Goal: Information Seeking & Learning: Learn about a topic

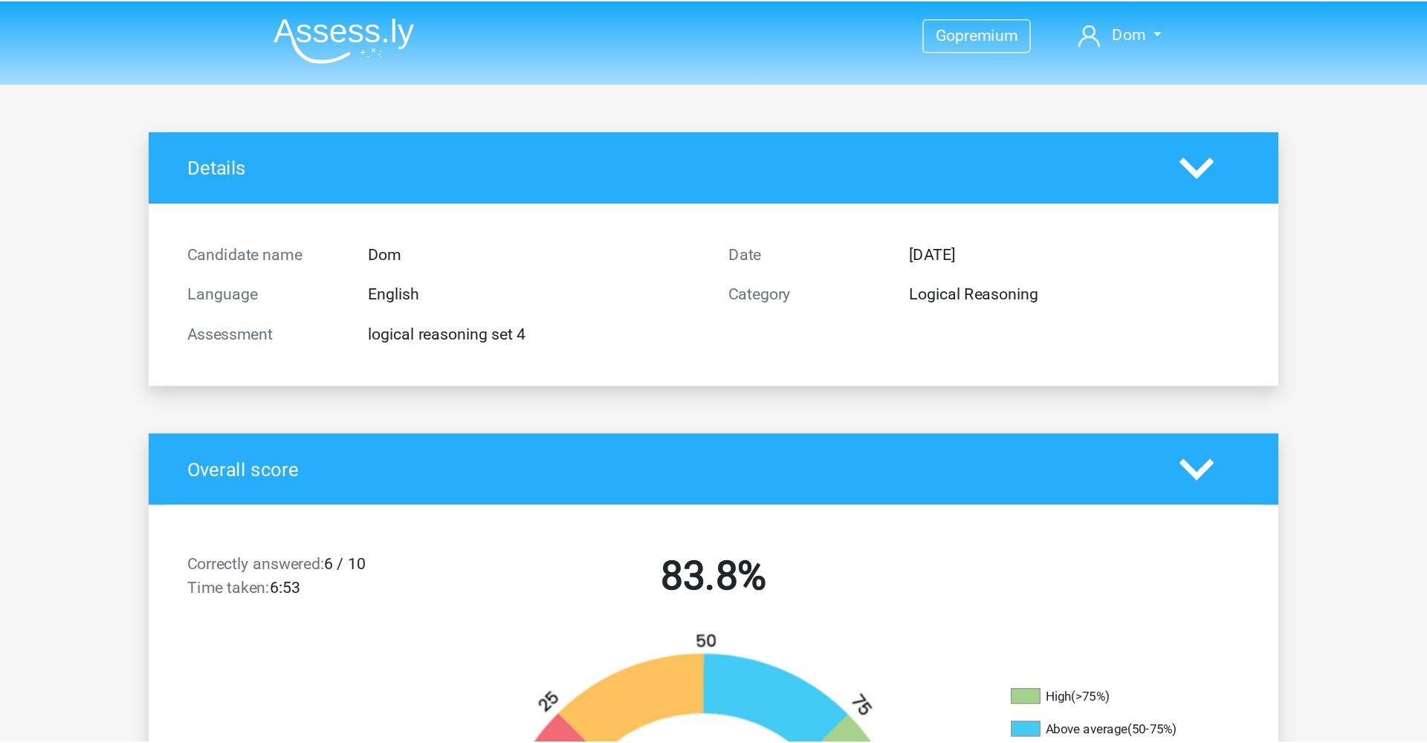
scroll to position [228, 0]
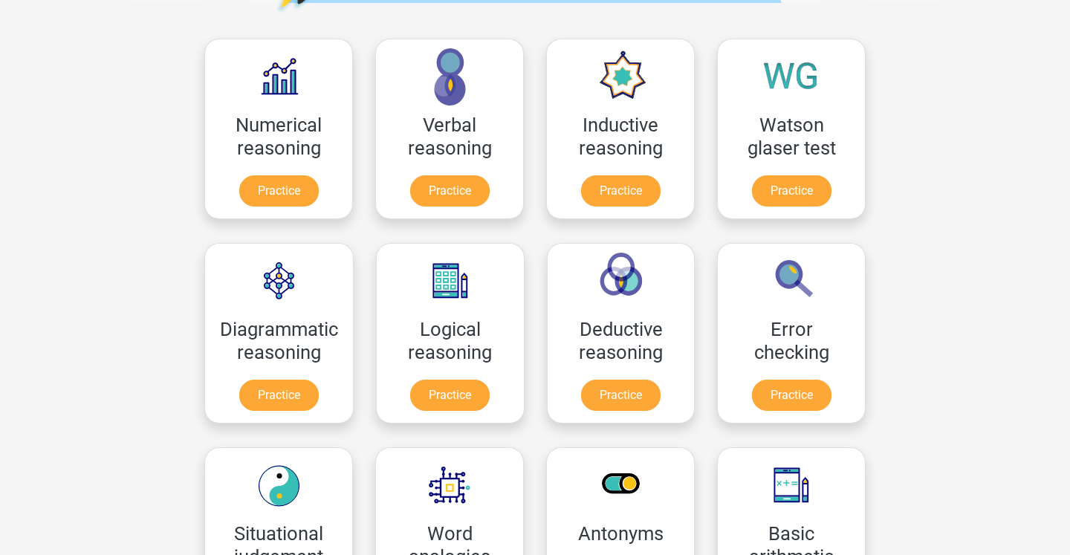
scroll to position [225, 0]
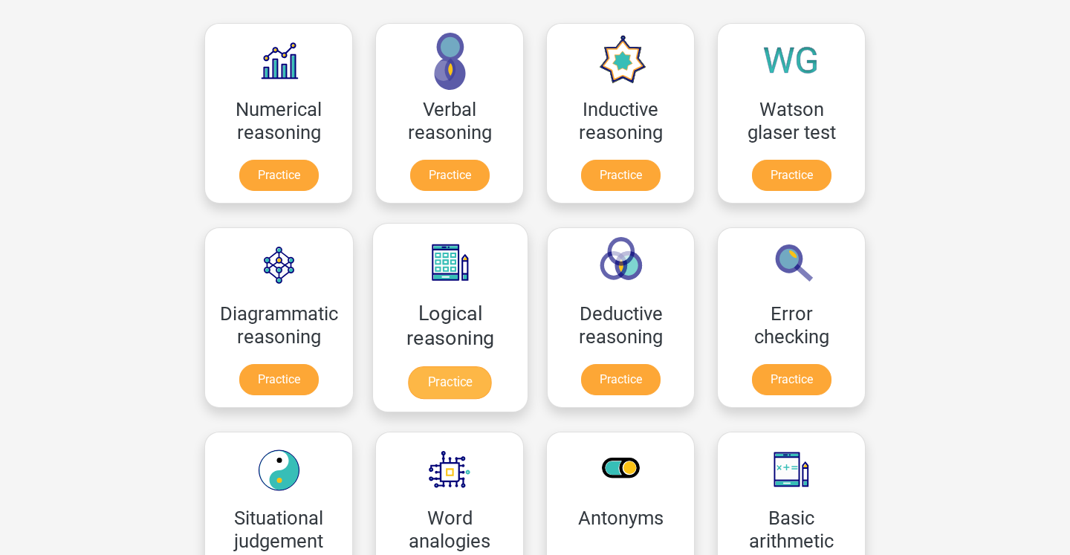
click at [447, 383] on link "Practice" at bounding box center [450, 382] width 83 height 33
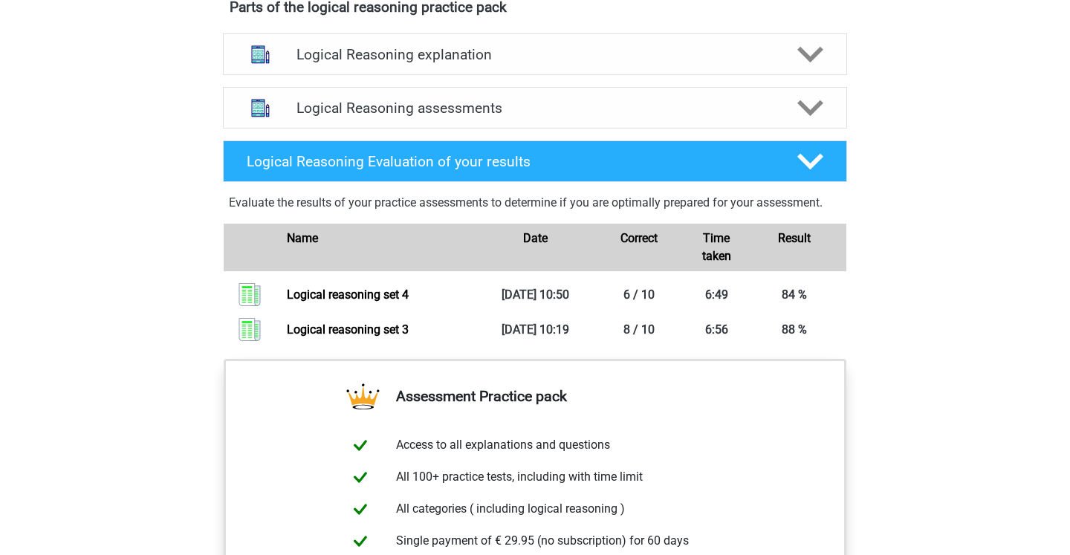
scroll to position [844, 0]
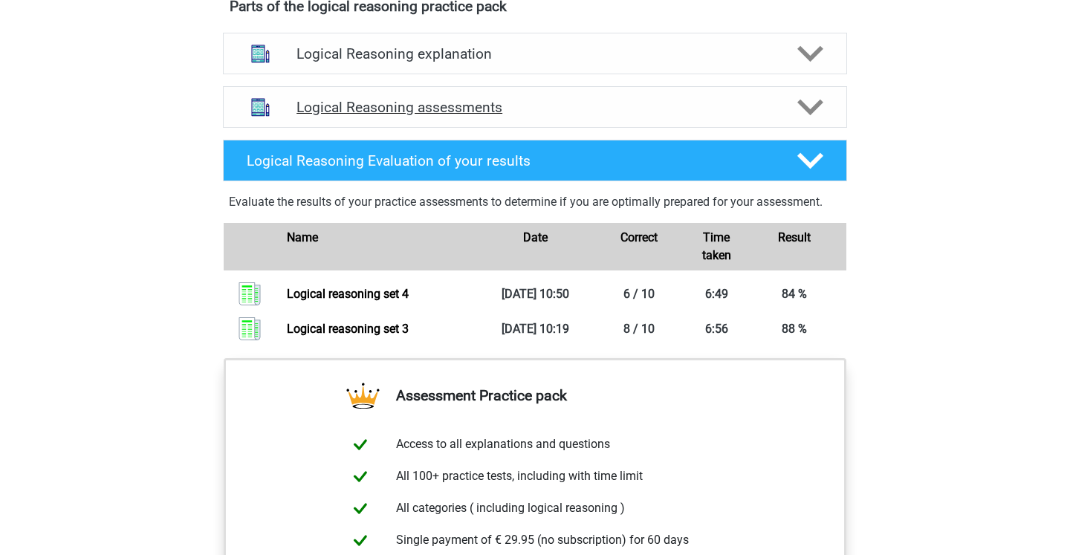
click at [815, 120] on icon at bounding box center [810, 107] width 26 height 26
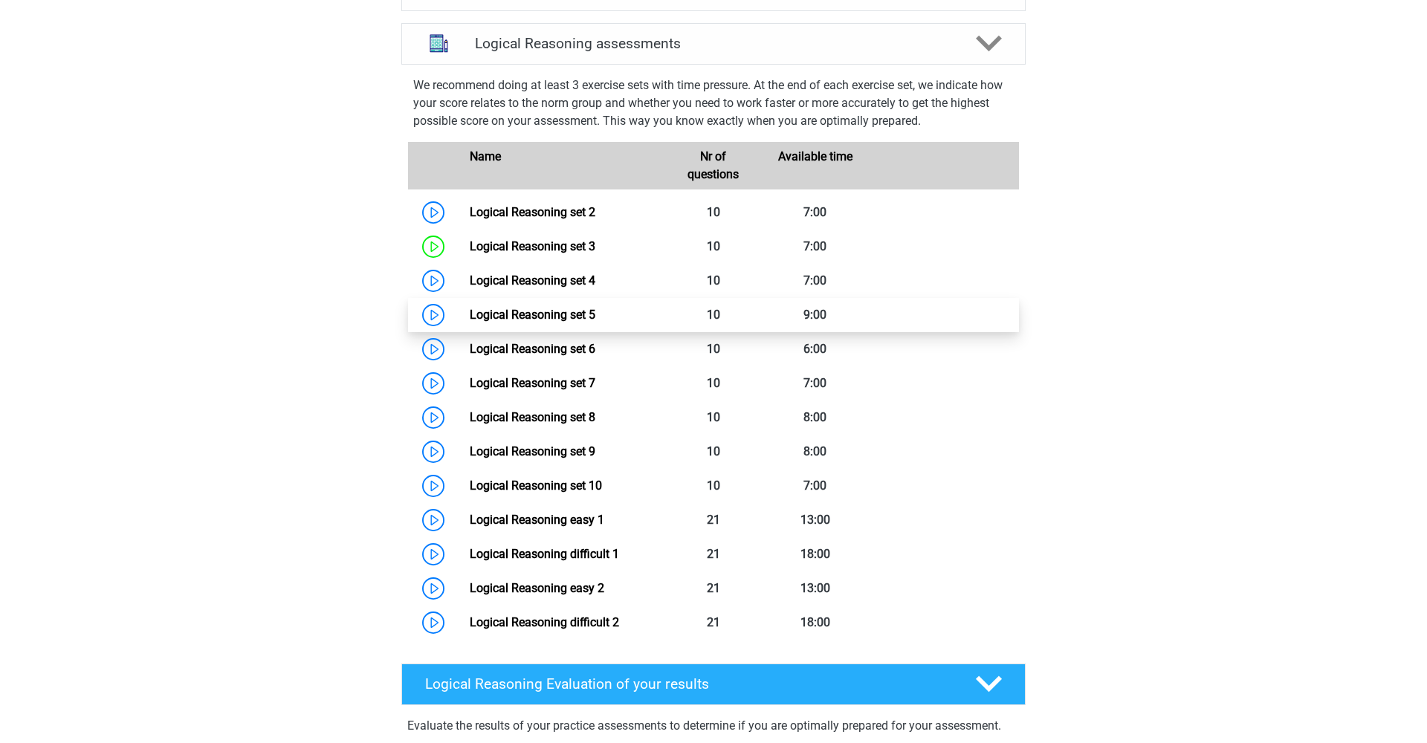
scroll to position [911, 0]
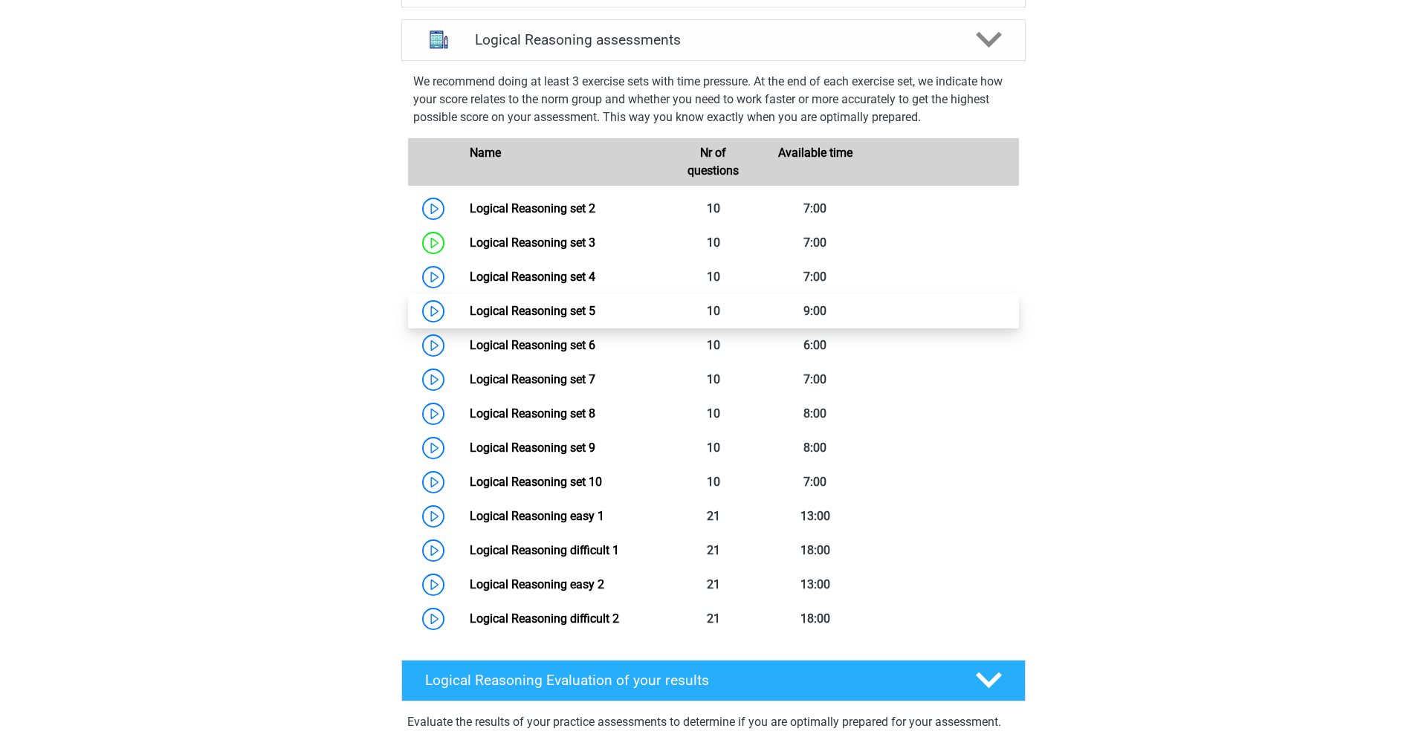
click at [470, 318] on link "Logical Reasoning set 5" at bounding box center [533, 311] width 126 height 14
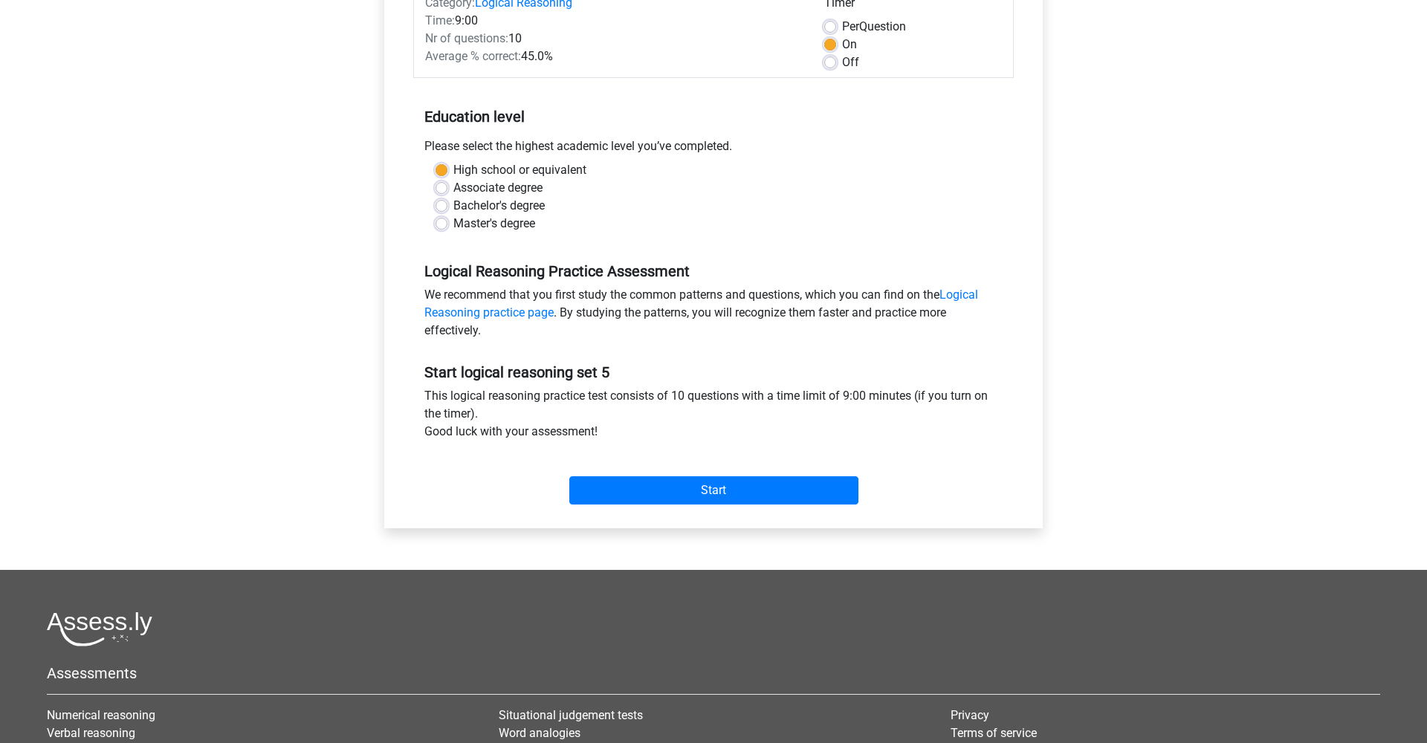
scroll to position [217, 0]
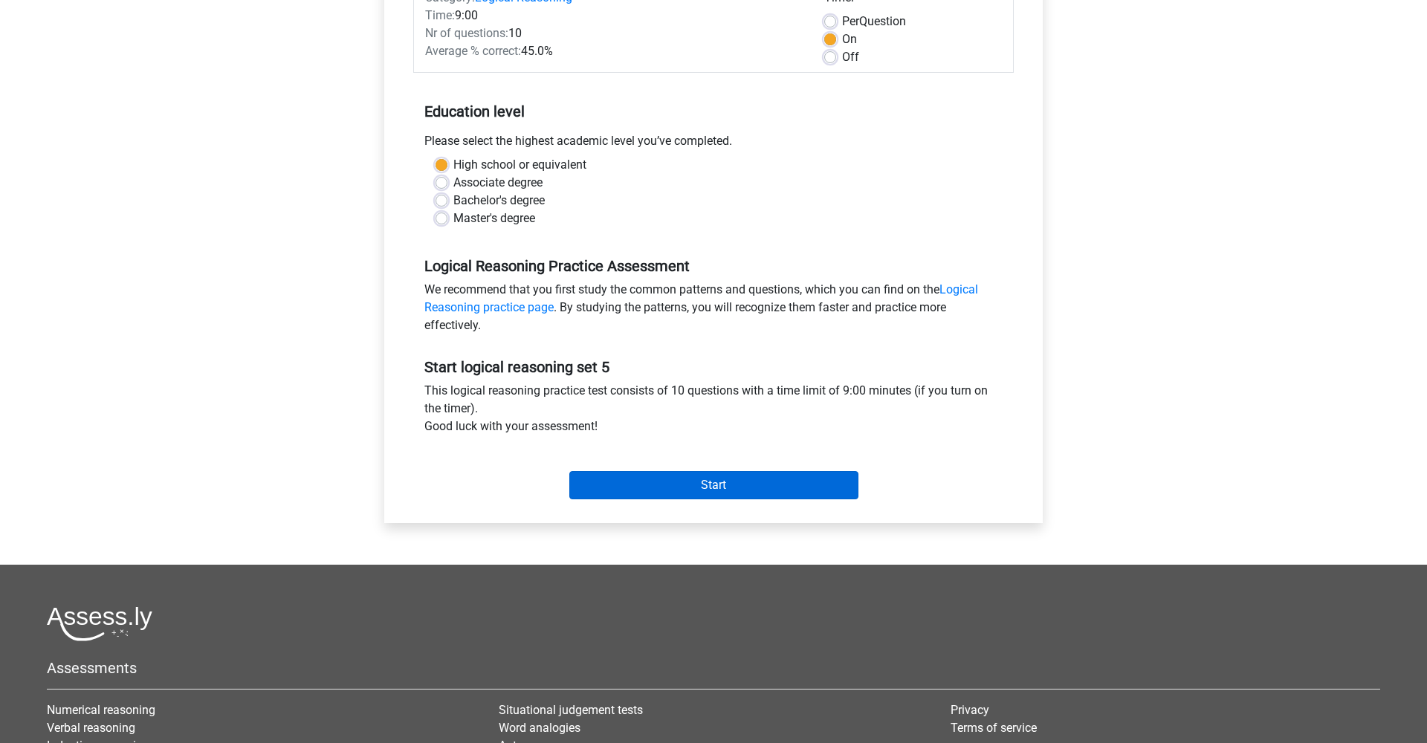
click at [764, 476] on input "Start" at bounding box center [713, 485] width 289 height 28
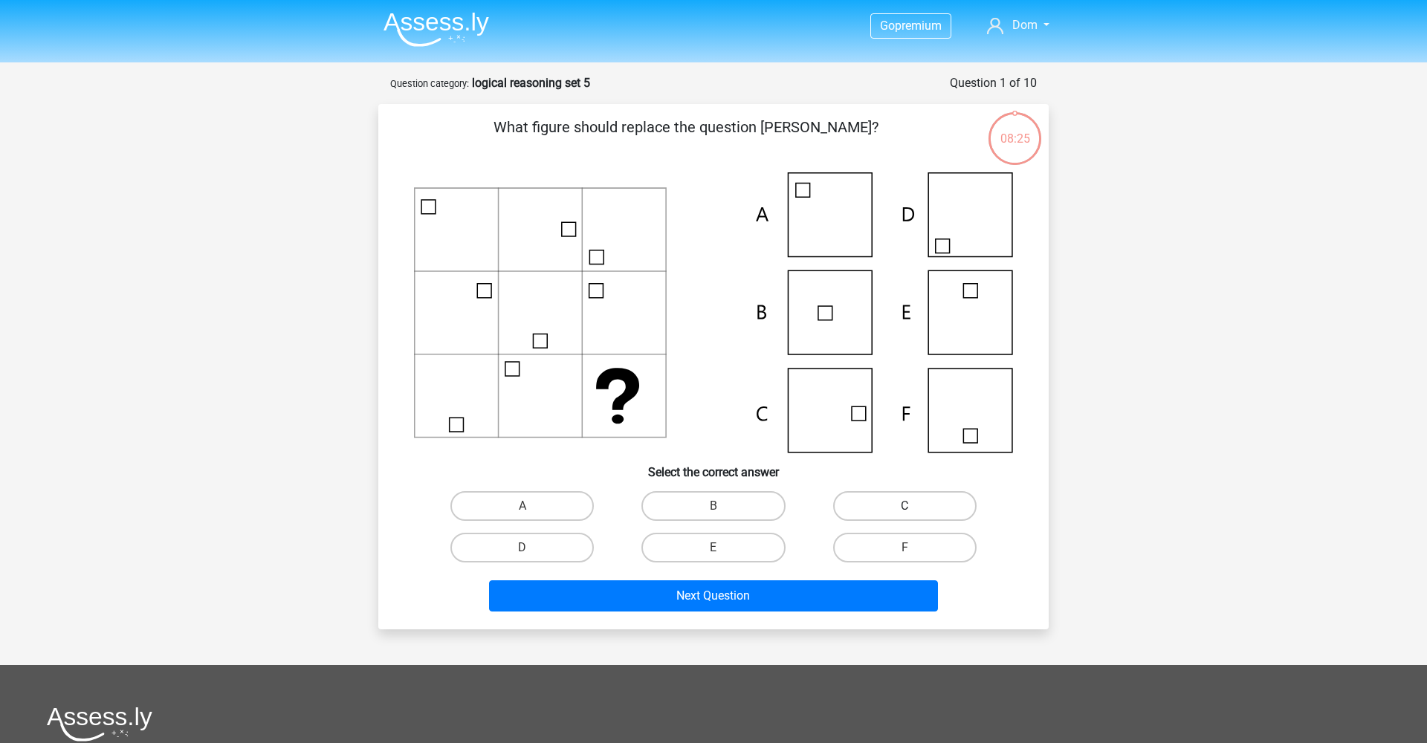
click at [880, 503] on label "C" at bounding box center [904, 506] width 143 height 30
click at [905, 506] on input "C" at bounding box center [910, 511] width 10 height 10
radio input "true"
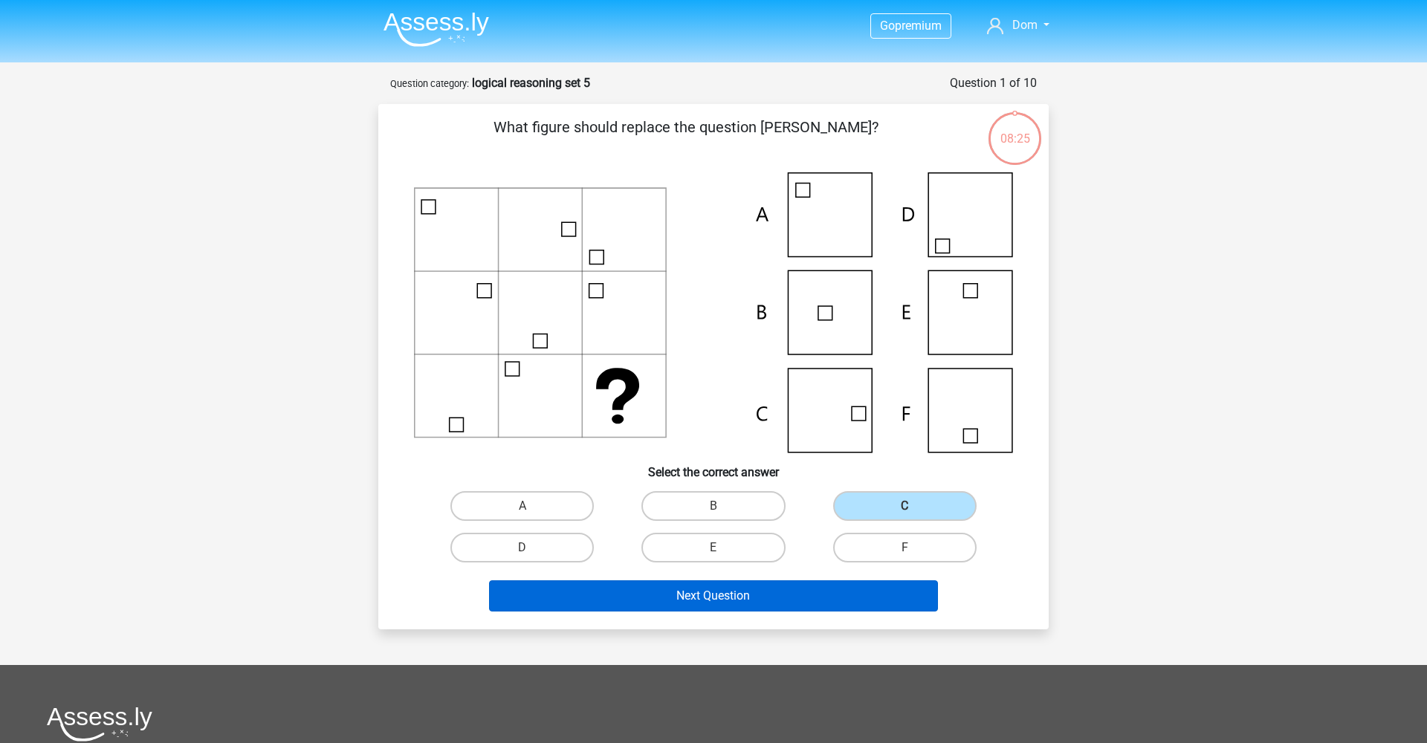
click at [788, 595] on button "Next Question" at bounding box center [714, 595] width 450 height 31
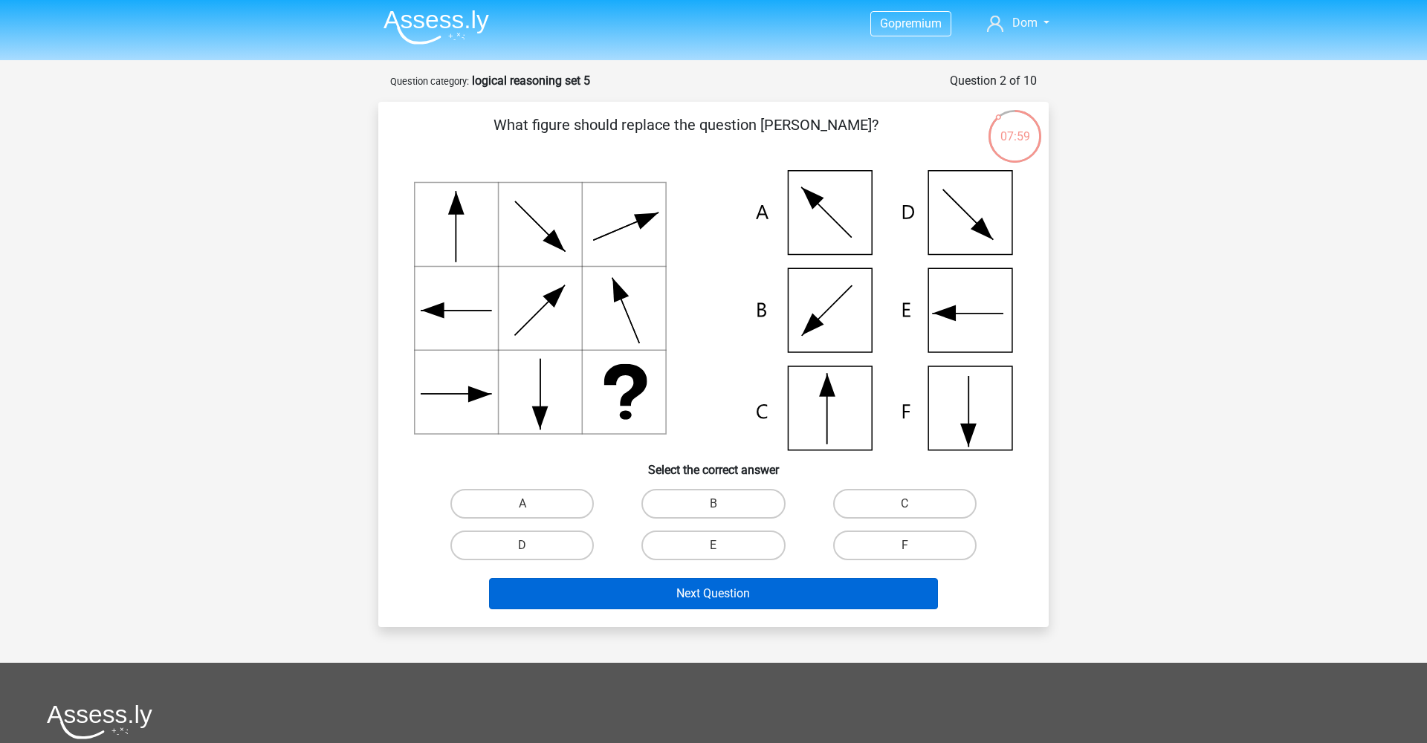
scroll to position [2, 0]
click at [516, 546] on label "D" at bounding box center [521, 546] width 143 height 30
click at [522, 546] on input "D" at bounding box center [527, 551] width 10 height 10
radio input "true"
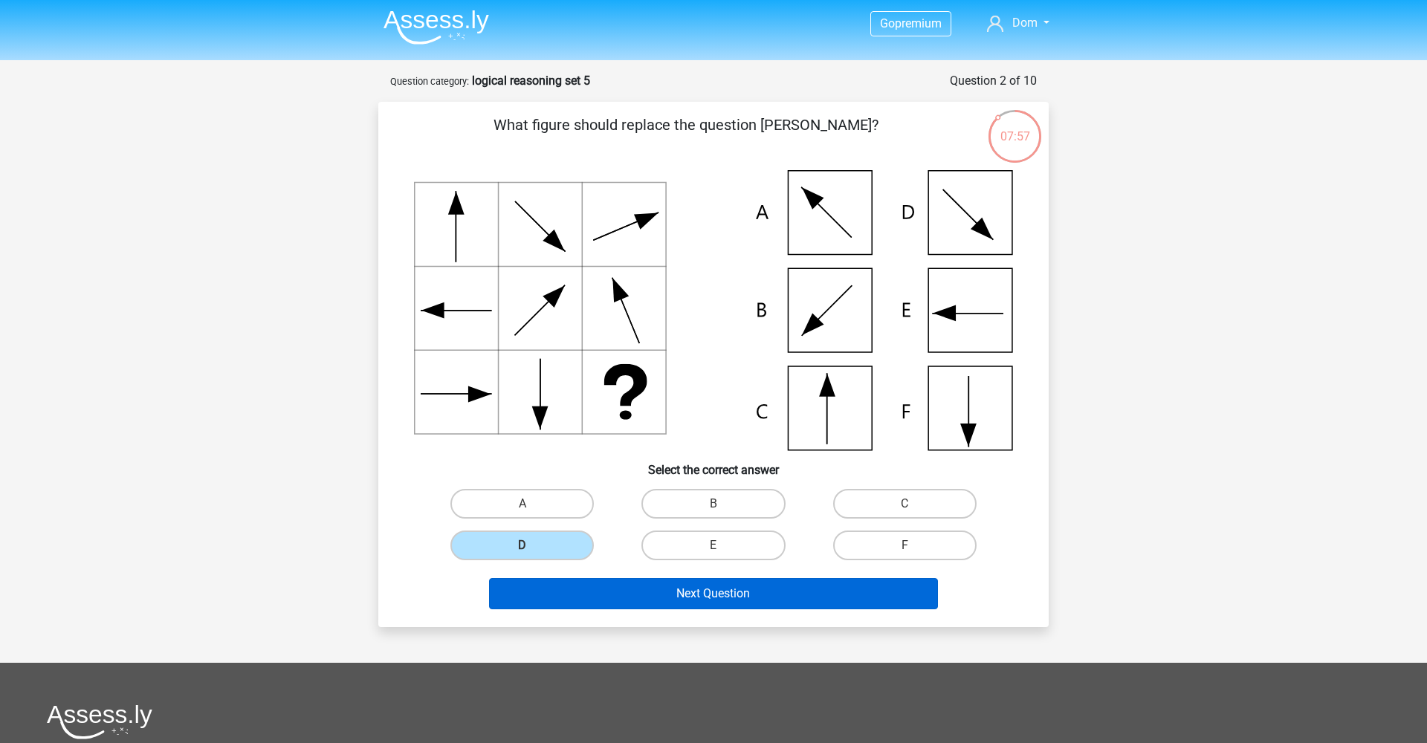
click at [607, 593] on button "Next Question" at bounding box center [714, 593] width 450 height 31
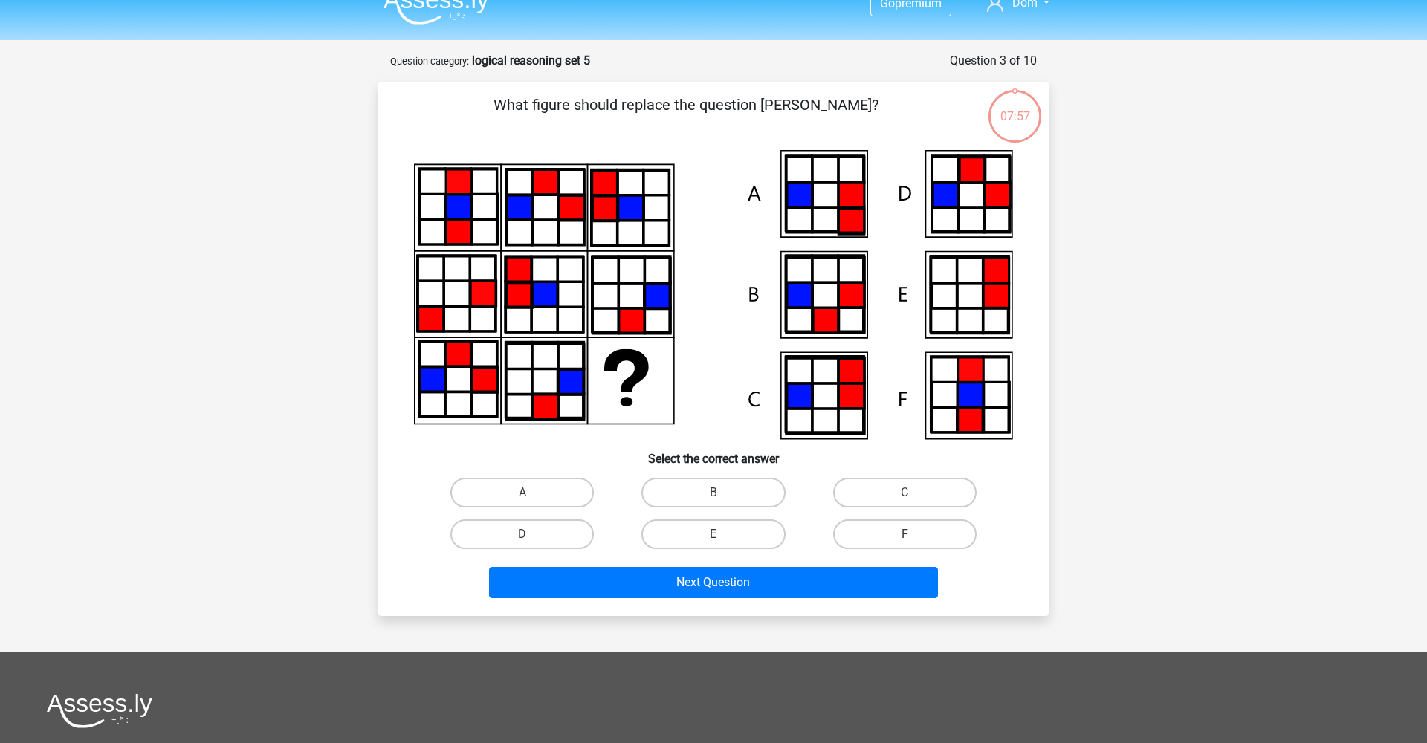
scroll to position [74, 0]
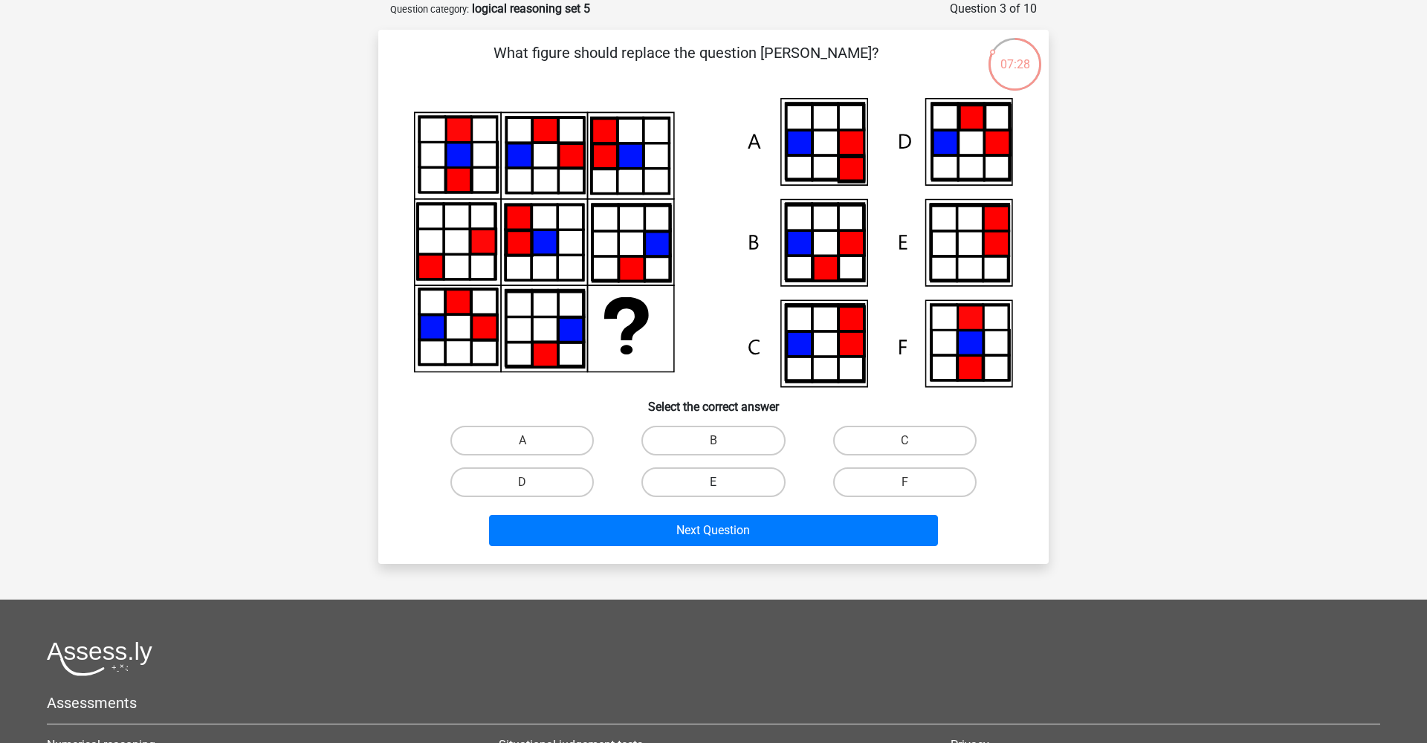
click at [728, 476] on label "E" at bounding box center [712, 482] width 143 height 30
click at [723, 482] on input "E" at bounding box center [719, 487] width 10 height 10
radio input "true"
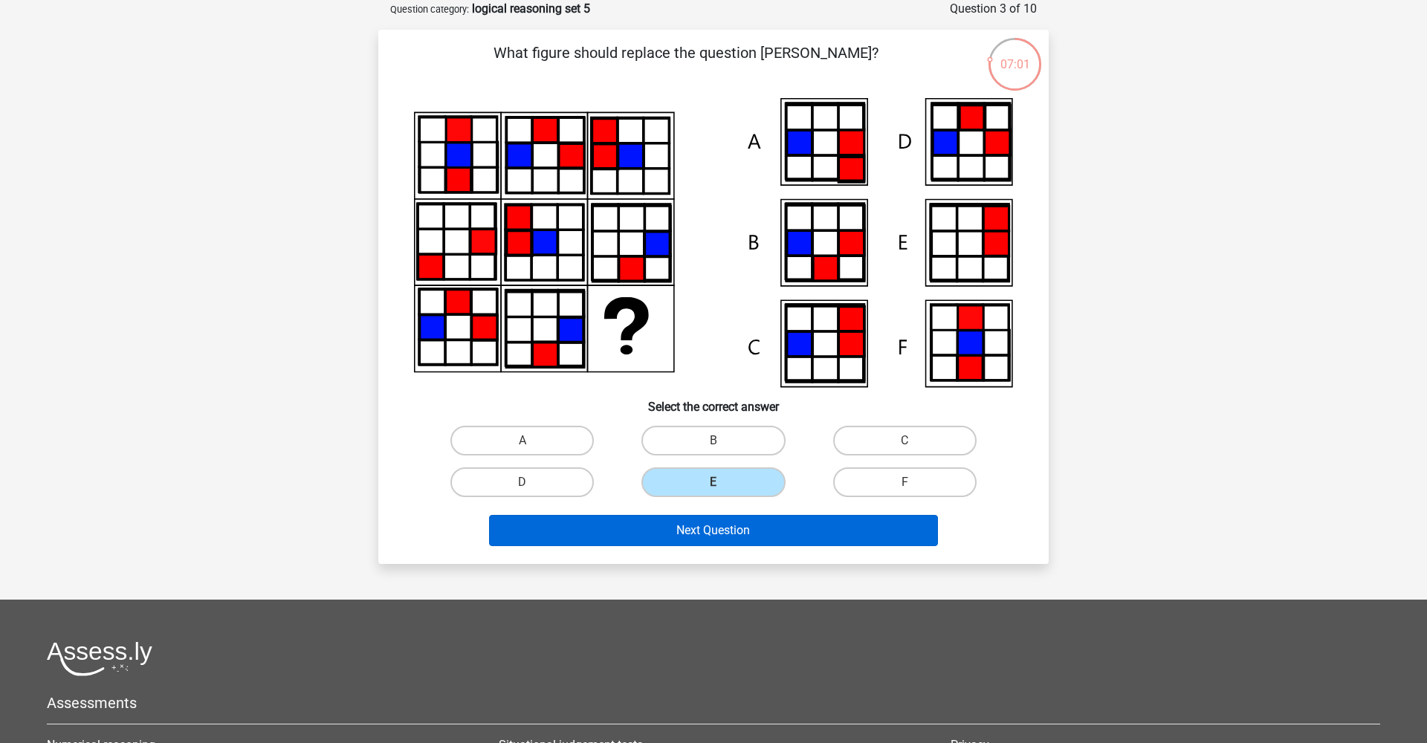
click at [763, 536] on button "Next Question" at bounding box center [714, 530] width 450 height 31
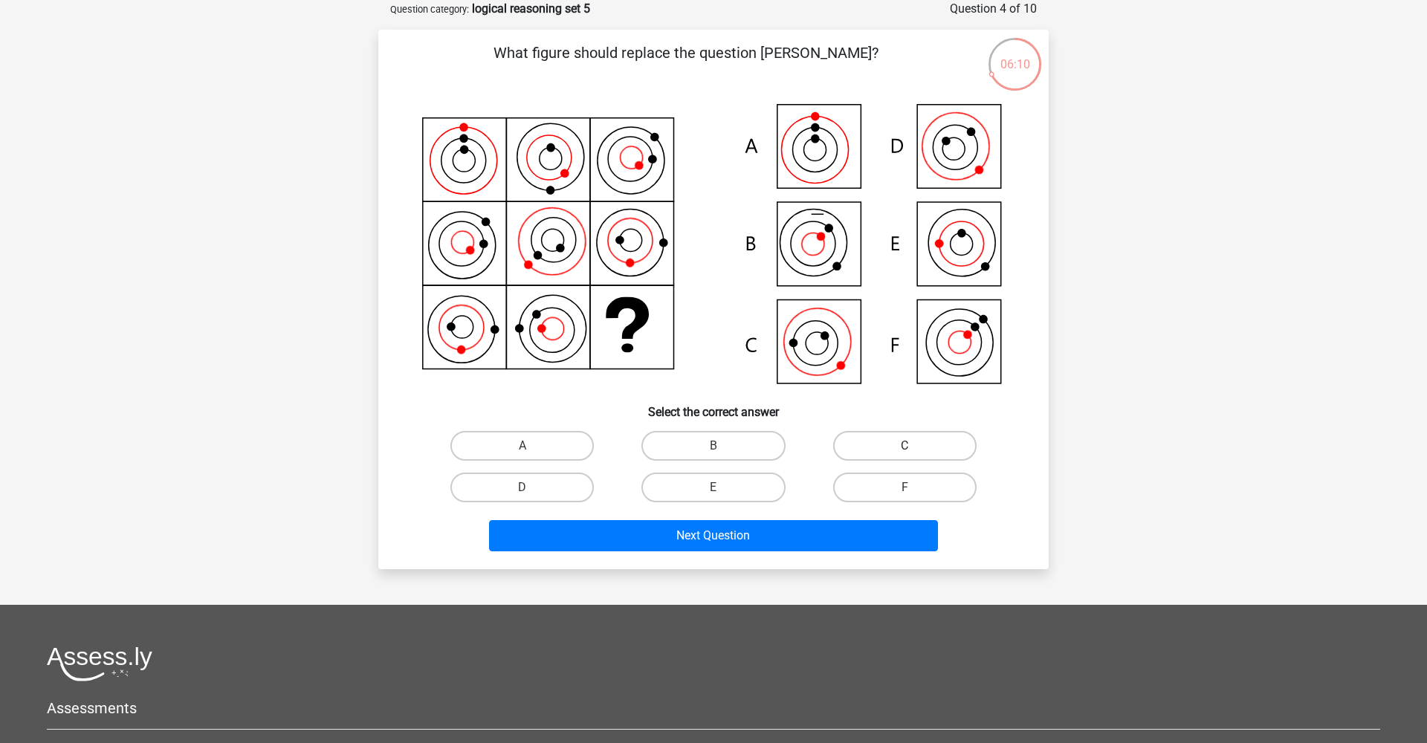
click at [889, 444] on label "C" at bounding box center [904, 446] width 143 height 30
click at [905, 446] on input "C" at bounding box center [910, 451] width 10 height 10
radio input "true"
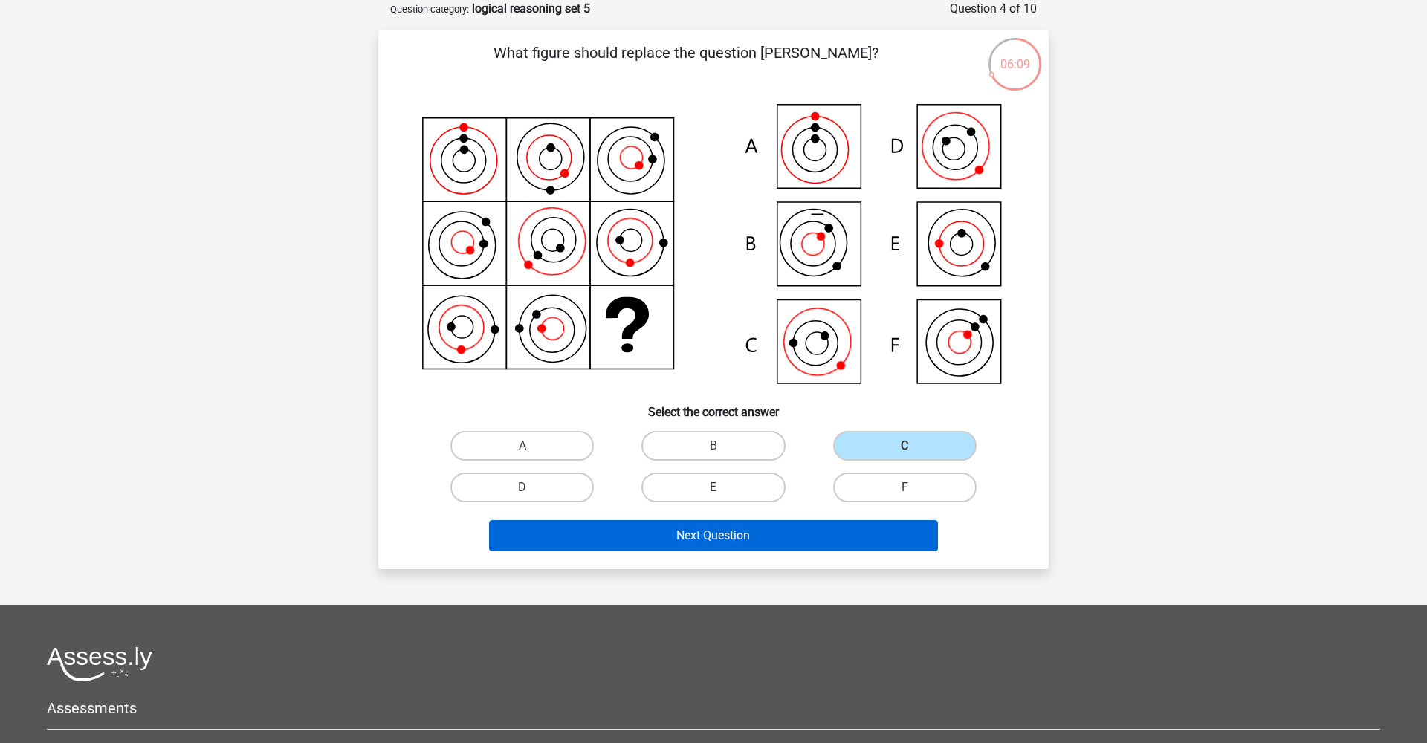
click at [813, 534] on button "Next Question" at bounding box center [714, 535] width 450 height 31
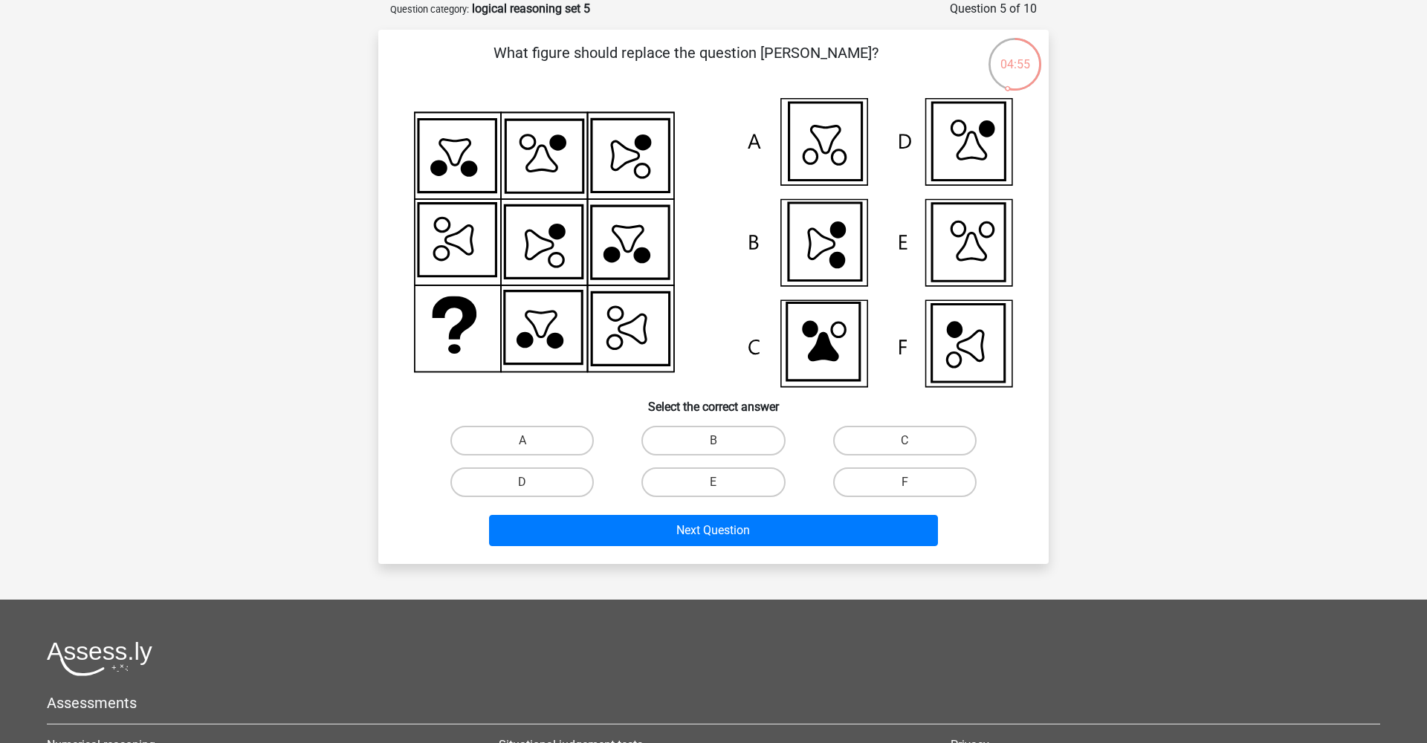
scroll to position [74, 1]
click at [960, 146] on icon at bounding box center [968, 141] width 73 height 77
click at [572, 482] on label "D" at bounding box center [521, 482] width 143 height 30
click at [532, 482] on input "D" at bounding box center [527, 487] width 10 height 10
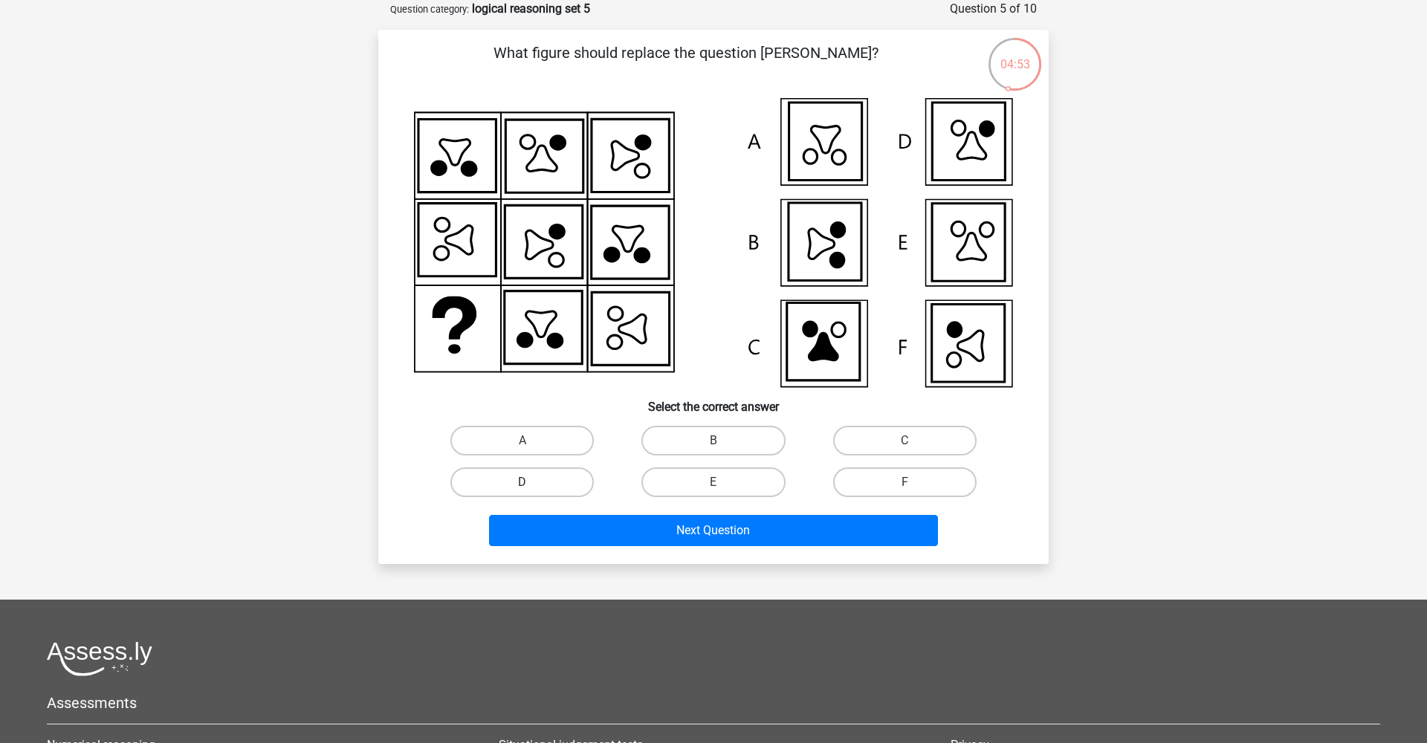
radio input "true"
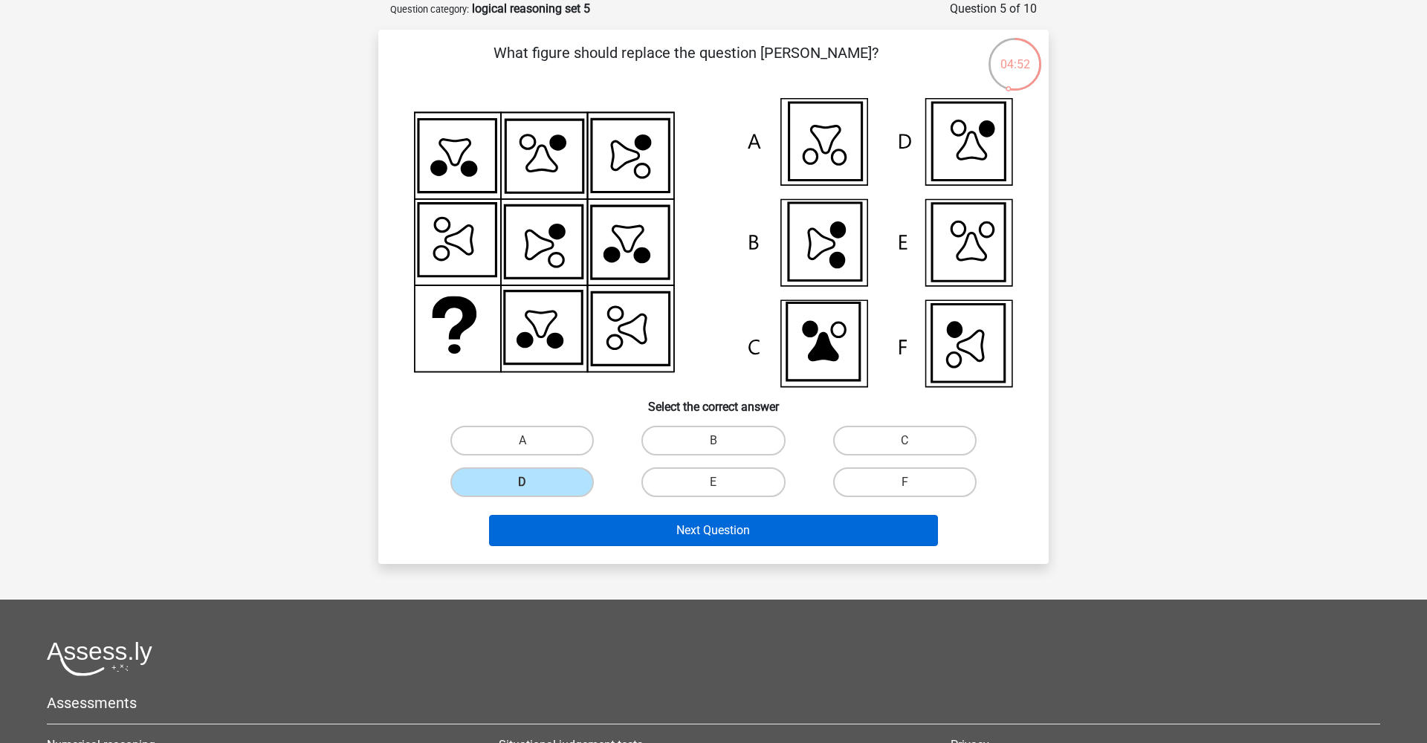
click at [647, 531] on button "Next Question" at bounding box center [714, 530] width 450 height 31
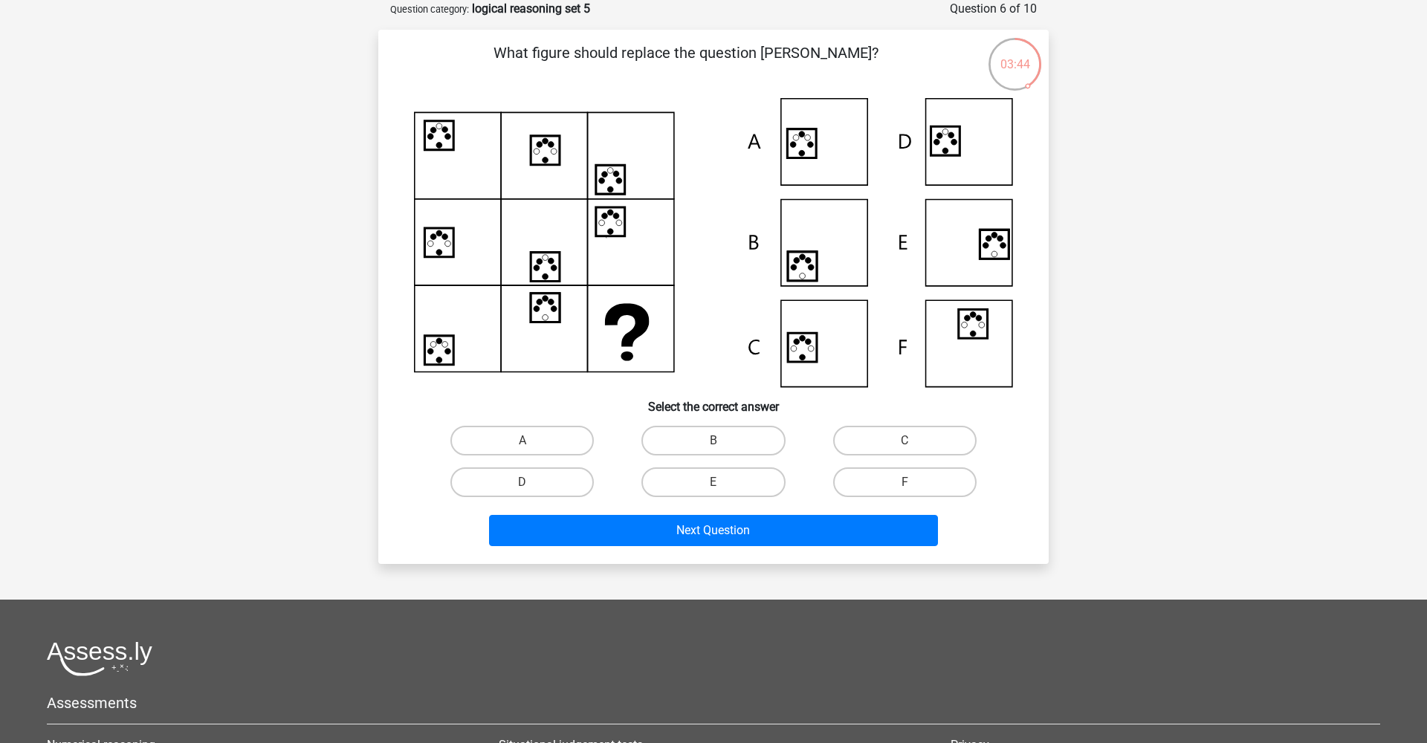
click at [809, 350] on icon at bounding box center [802, 347] width 29 height 29
click at [915, 433] on label "C" at bounding box center [904, 441] width 143 height 30
click at [914, 441] on input "C" at bounding box center [910, 446] width 10 height 10
radio input "true"
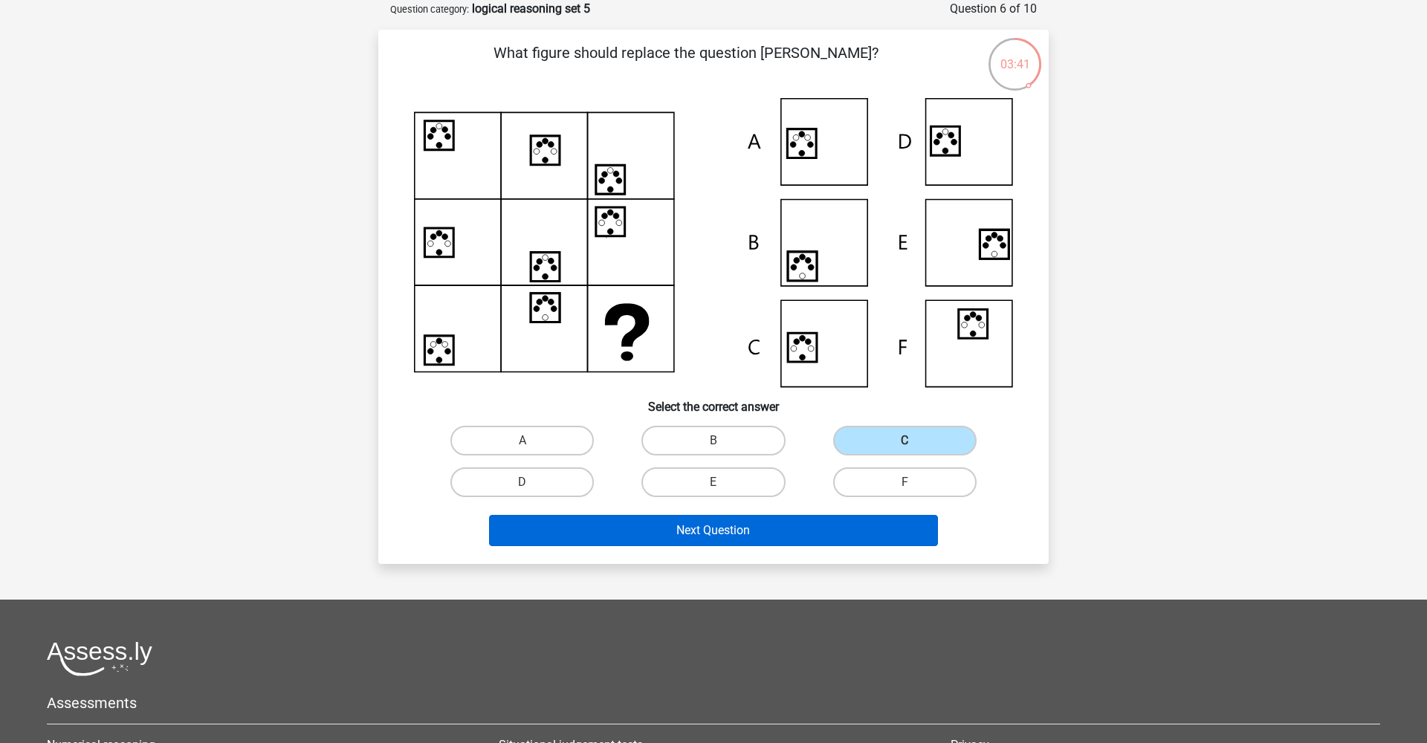
click at [782, 529] on button "Next Question" at bounding box center [714, 530] width 450 height 31
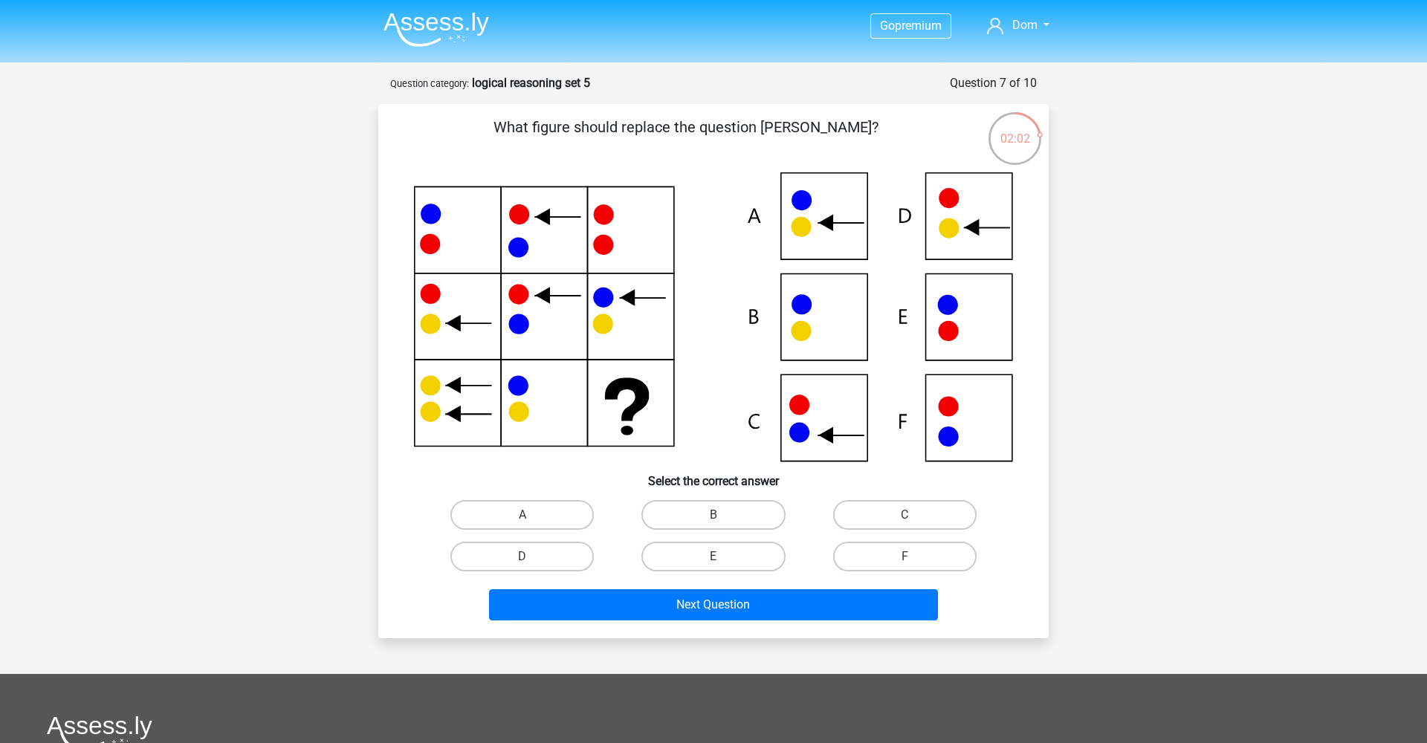
scroll to position [1, 0]
click at [877, 511] on label "C" at bounding box center [904, 514] width 143 height 30
click at [905, 514] on input "C" at bounding box center [910, 519] width 10 height 10
radio input "true"
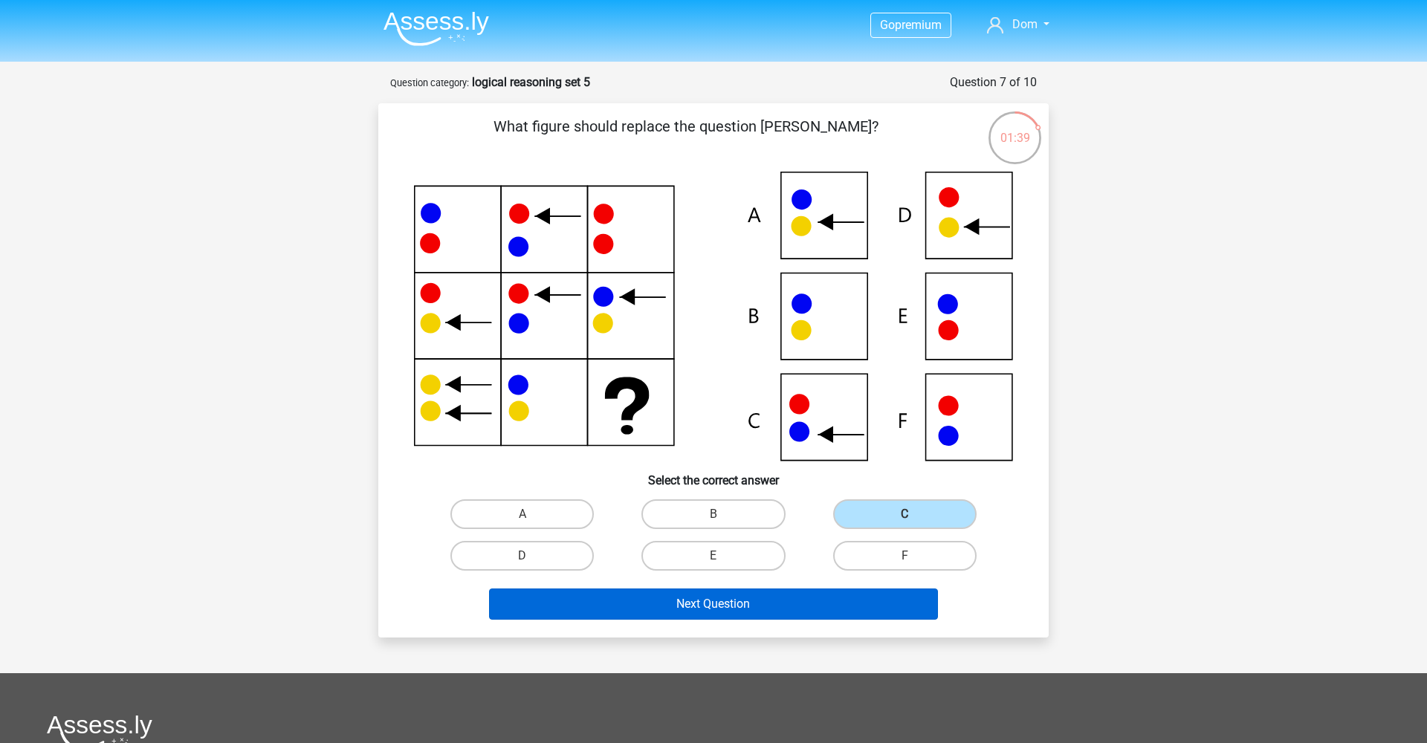
click at [813, 615] on button "Next Question" at bounding box center [714, 604] width 450 height 31
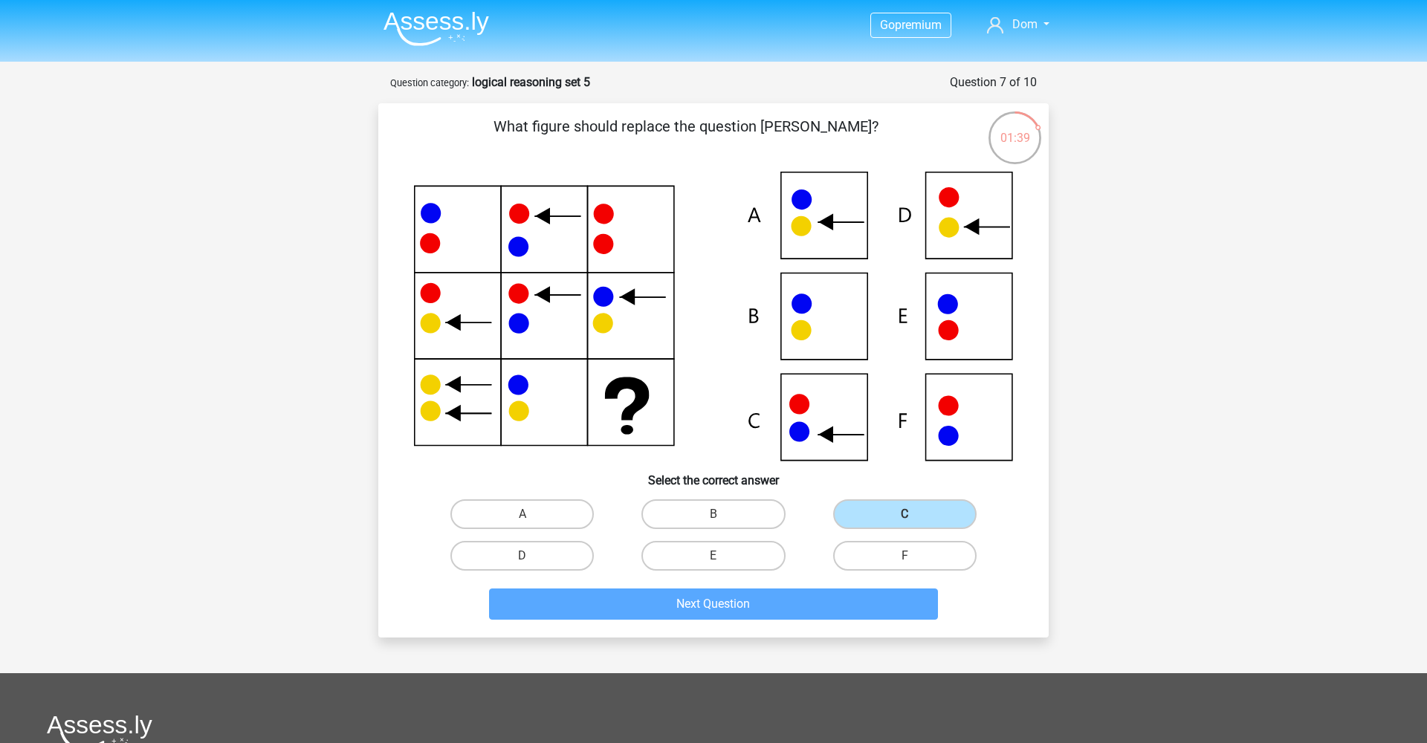
scroll to position [74, 0]
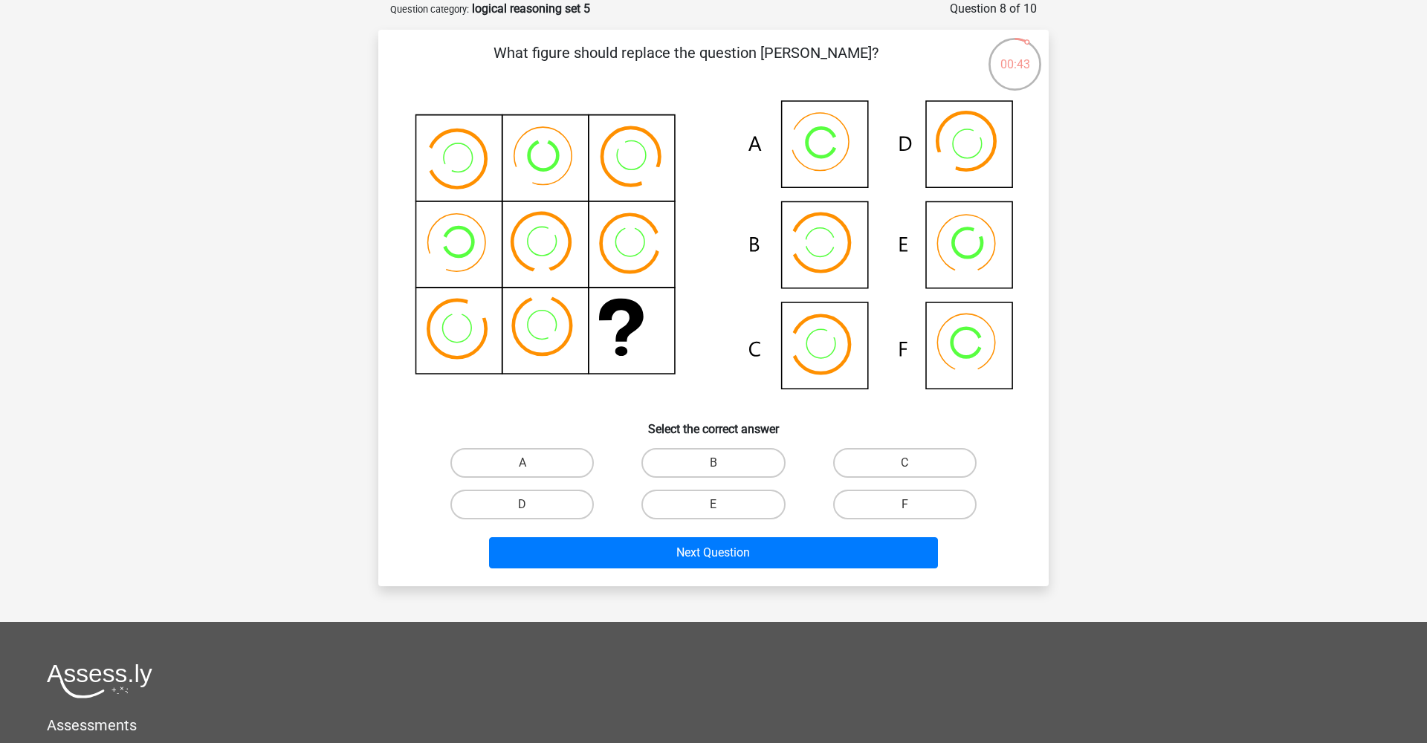
click at [838, 149] on icon at bounding box center [831, 143] width 14 height 14
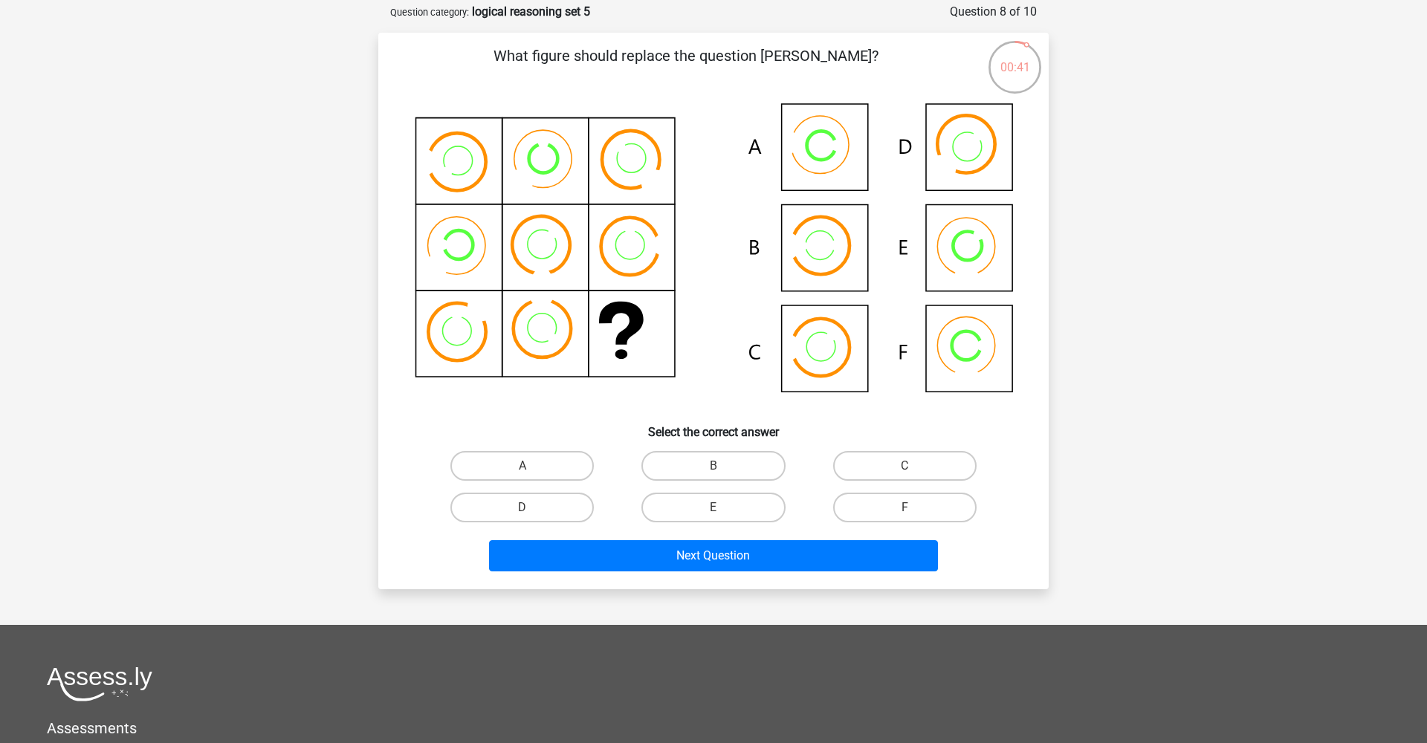
scroll to position [71, 0]
click at [882, 472] on label "C" at bounding box center [904, 467] width 143 height 30
click at [905, 472] on input "C" at bounding box center [910, 472] width 10 height 10
radio input "true"
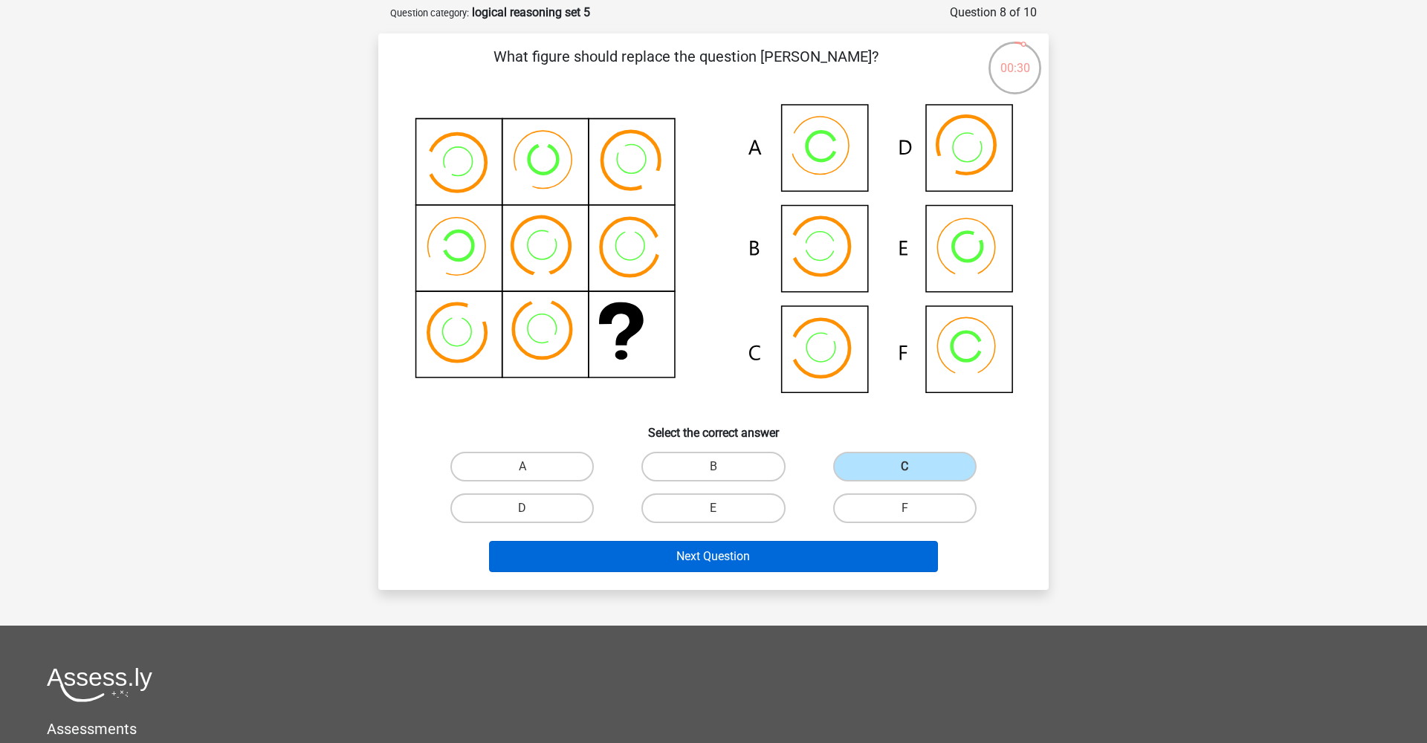
click at [825, 547] on button "Next Question" at bounding box center [714, 556] width 450 height 31
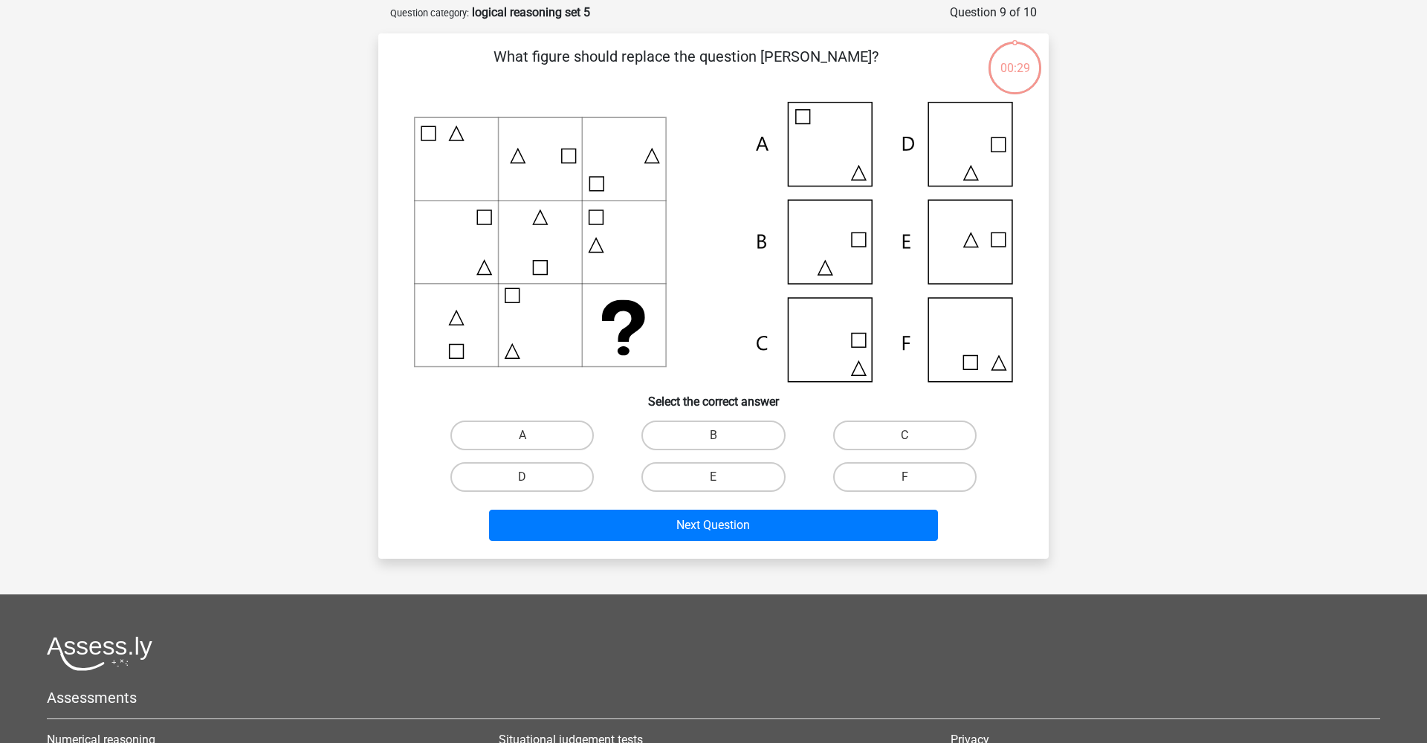
scroll to position [74, 0]
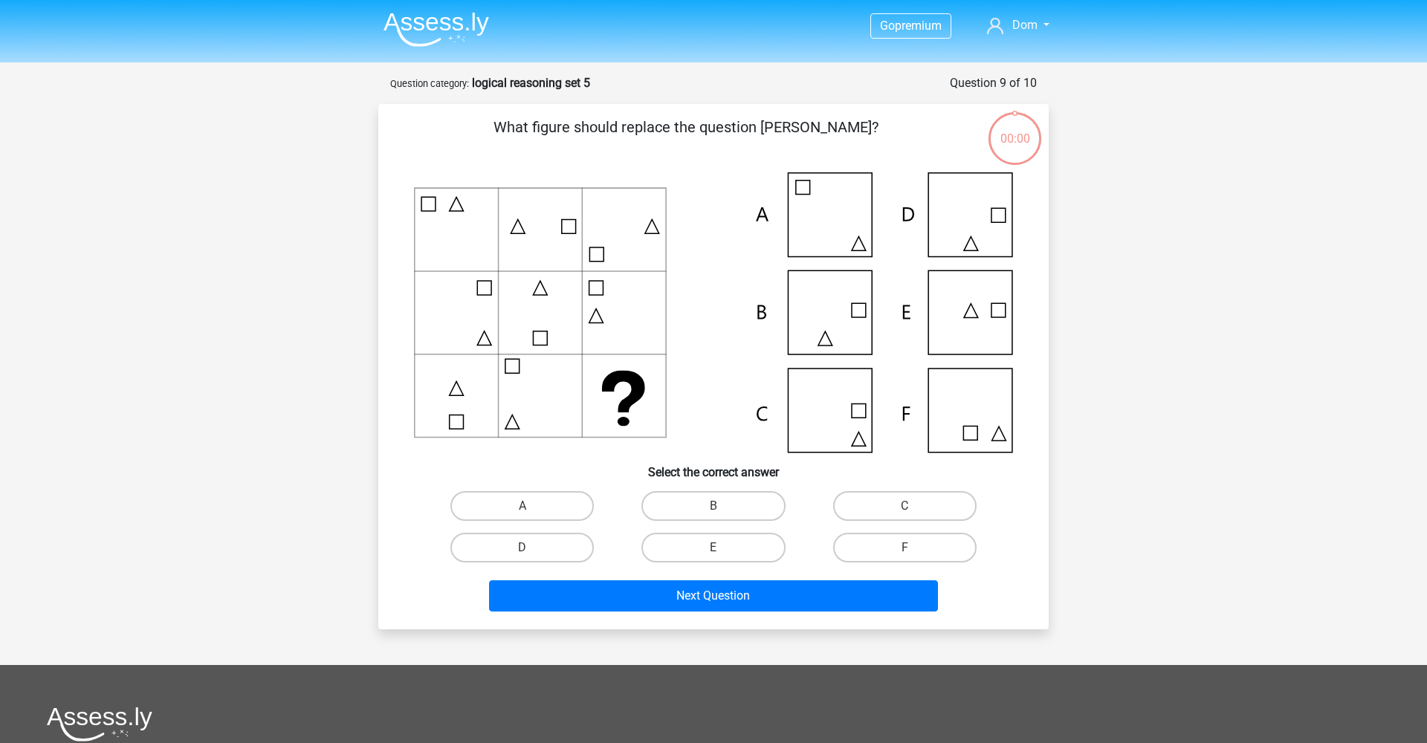
scroll to position [74, 0]
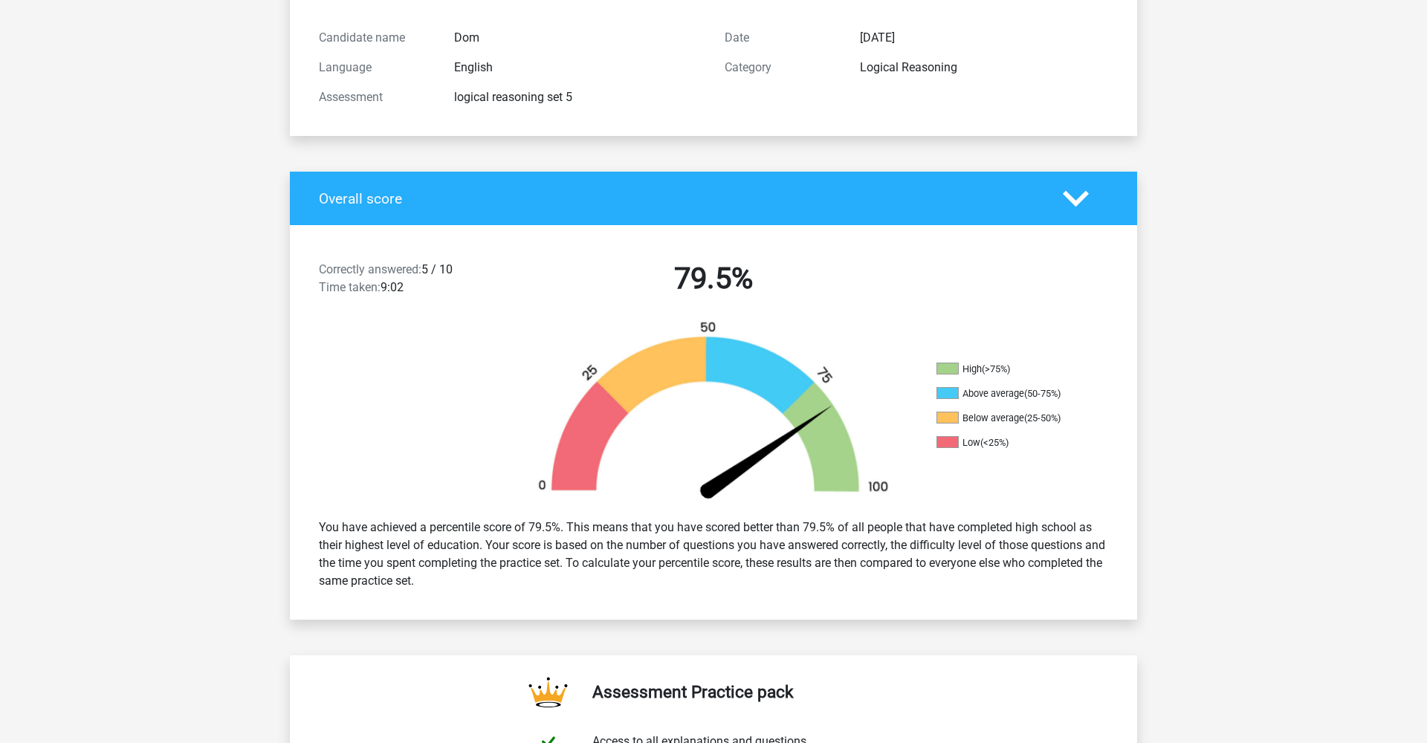
scroll to position [148, 0]
